Goal: Task Accomplishment & Management: Manage account settings

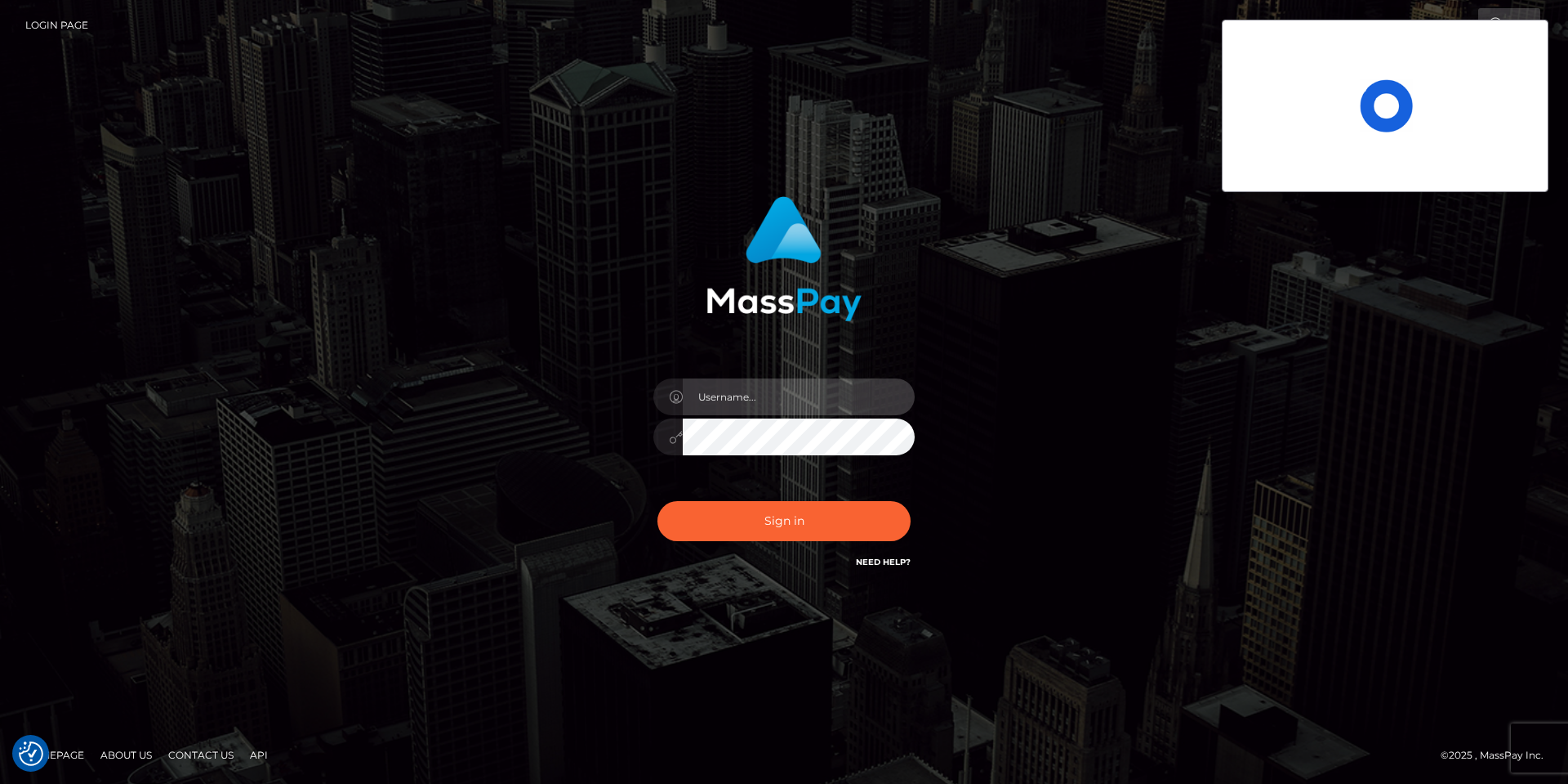
type input "Charina.ACE"
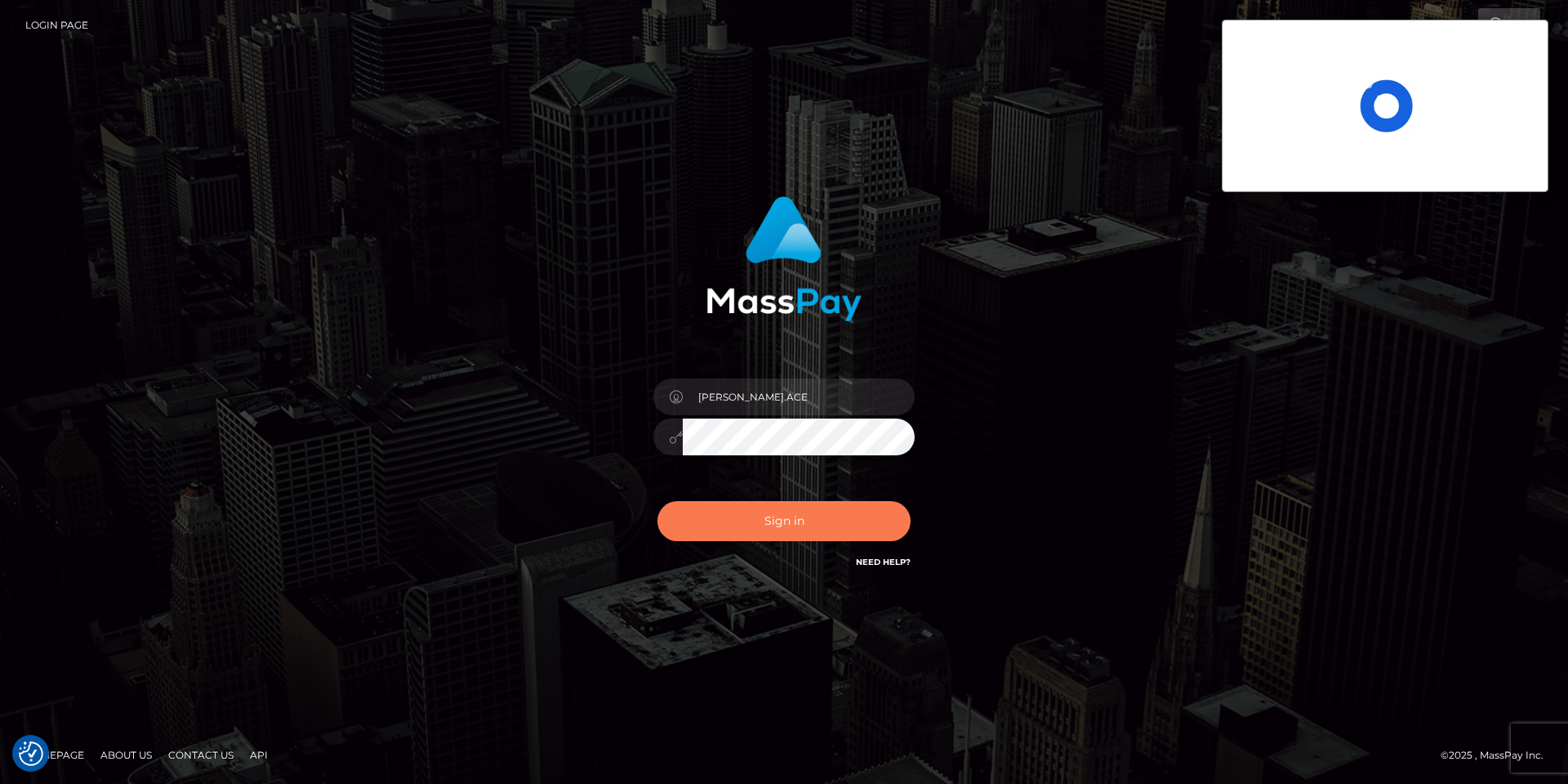
click at [764, 519] on button "Sign in" at bounding box center [784, 521] width 253 height 40
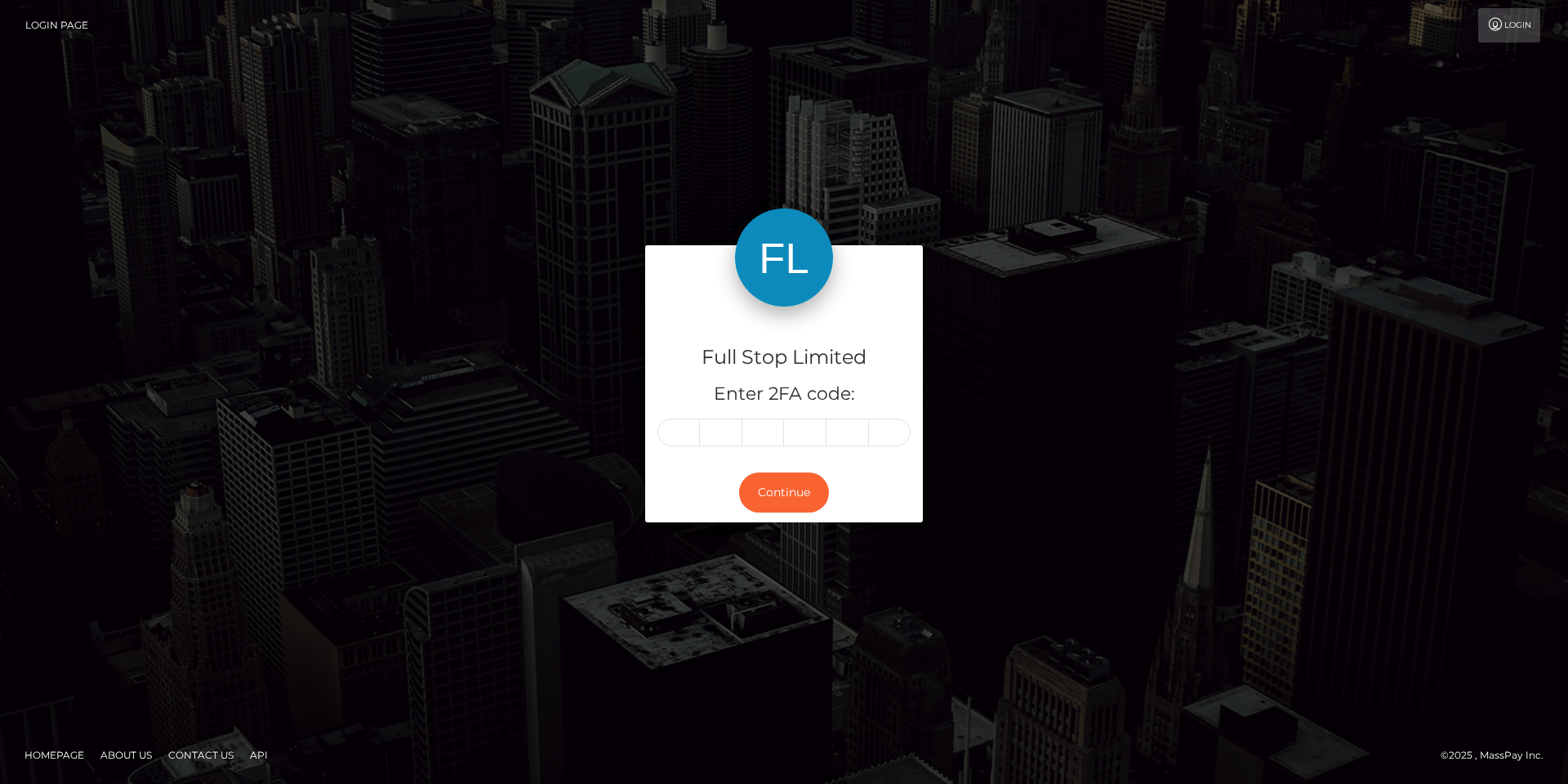
click at [689, 437] on input "text" at bounding box center [679, 432] width 42 height 28
type input "3"
type input "7"
type input "0"
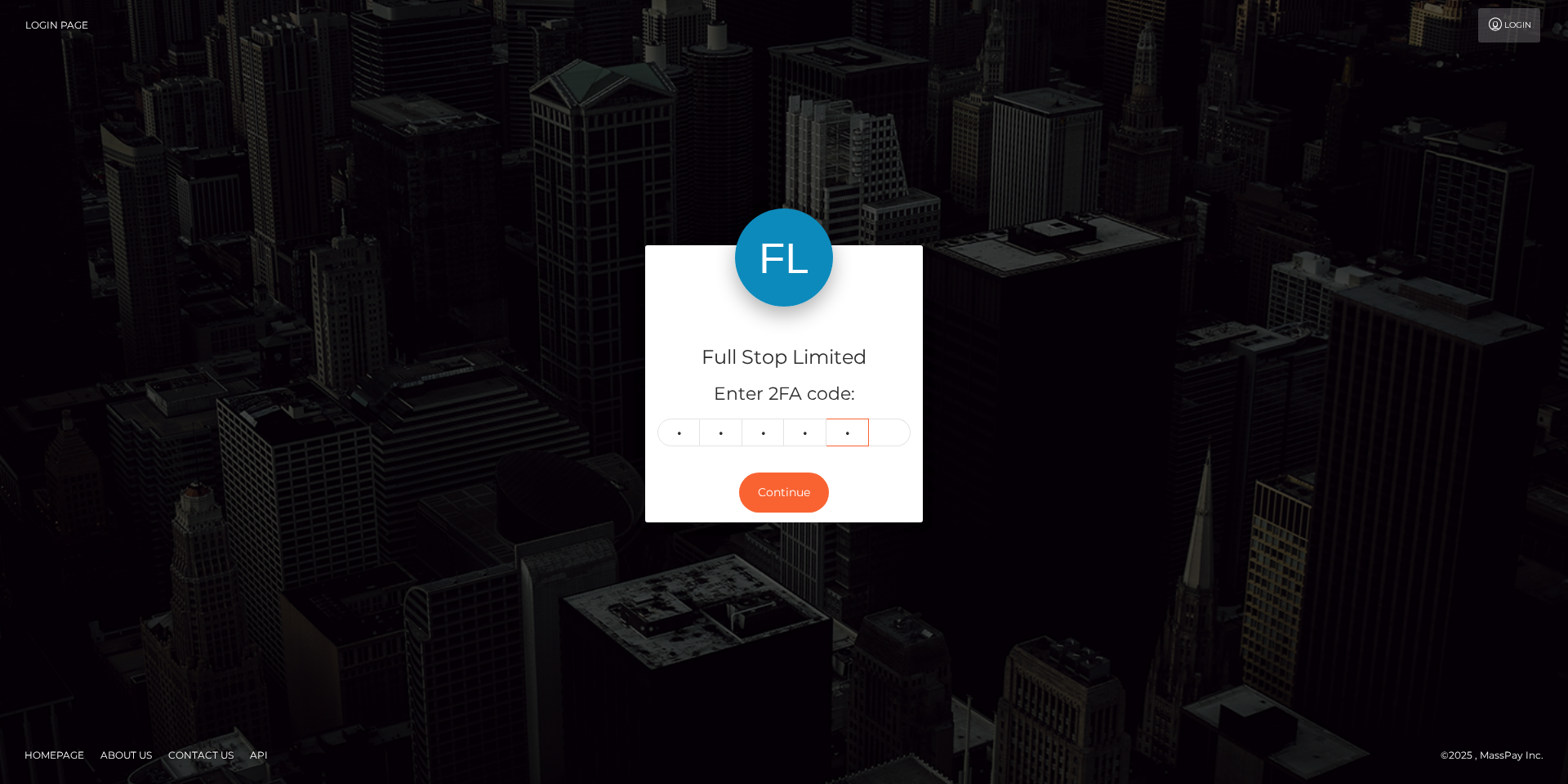
type input "3"
type input "1"
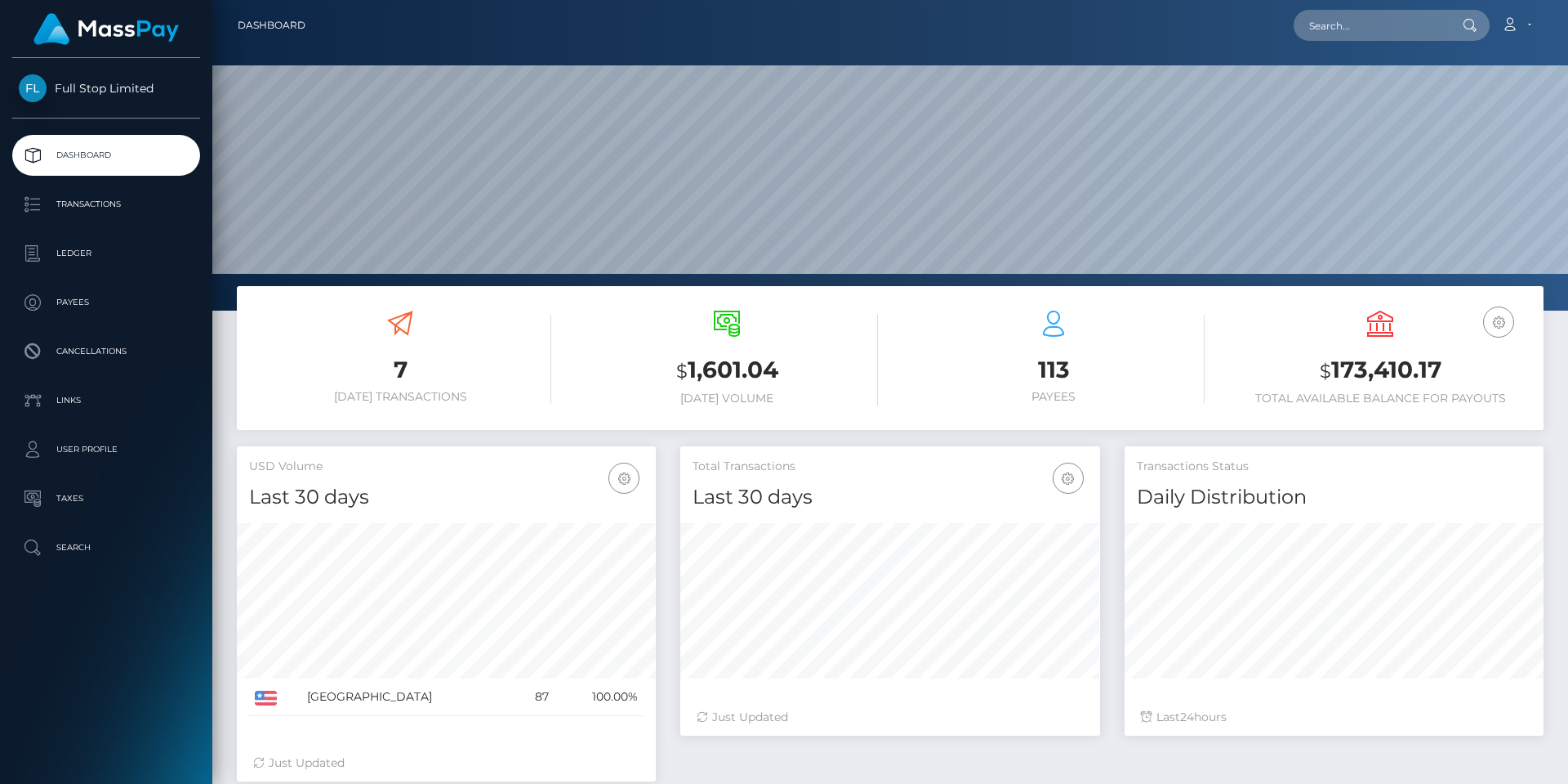
scroll to position [290, 420]
drag, startPoint x: 1427, startPoint y: 367, endPoint x: 1326, endPoint y: 367, distance: 101.0
click at [1326, 367] on h3 "$ 173,410.17" at bounding box center [1379, 371] width 302 height 34
copy h3 "173,410.17"
